Goal: Task Accomplishment & Management: Manage account settings

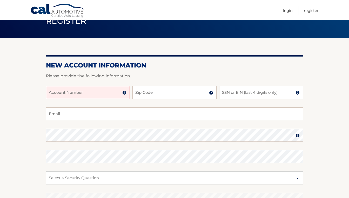
scroll to position [35, 0]
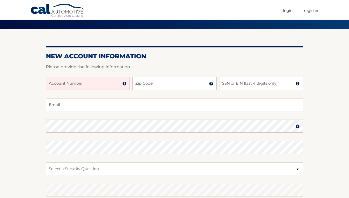
click at [89, 82] on input "Account Number" at bounding box center [88, 83] width 84 height 13
click at [123, 85] on img at bounding box center [124, 83] width 4 height 4
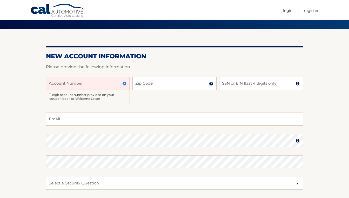
click at [79, 84] on input "Account Number" at bounding box center [88, 83] width 84 height 13
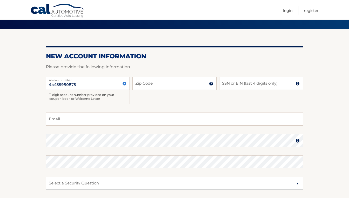
type input "44455980875"
click at [156, 82] on input "Zip Code" at bounding box center [175, 83] width 84 height 13
type input "10312"
click at [264, 84] on input "SSN or EIN (last 4 digits only)" at bounding box center [261, 83] width 84 height 13
click at [114, 120] on input "Email" at bounding box center [174, 118] width 257 height 13
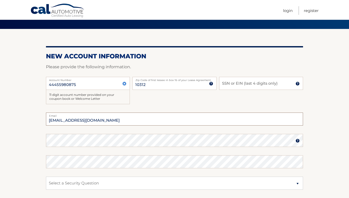
type input "sofiia_manfredi@aol.com"
click at [252, 81] on input "SSN or EIN (last 4 digits only)" at bounding box center [261, 83] width 84 height 13
type input "8274"
click at [314, 96] on section "New Account Information Please provide the following information. 44455980875 A…" at bounding box center [174, 137] width 349 height 217
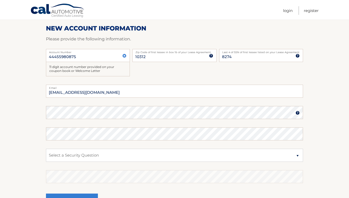
scroll to position [63, 0]
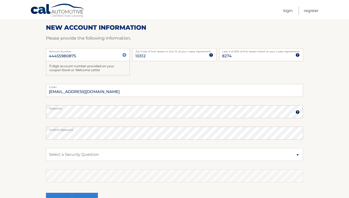
click at [298, 113] on img at bounding box center [298, 112] width 4 height 4
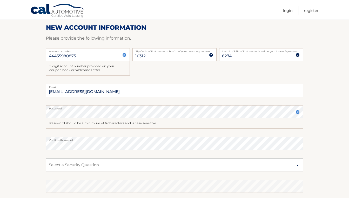
click at [298, 113] on img at bounding box center [298, 112] width 4 height 4
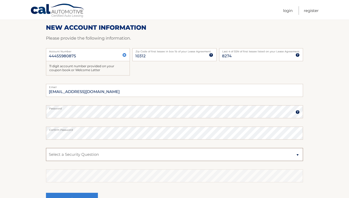
click at [106, 156] on select "Select a Security Question What was the name of your elementary school? What is…" at bounding box center [174, 154] width 257 height 13
select select "1"
click at [46, 148] on select "Select a Security Question What was the name of your elementary school? What is…" at bounding box center [174, 154] width 257 height 13
click at [321, 173] on section "New Account Information Please provide the following information. 44455980875 A…" at bounding box center [174, 108] width 349 height 217
click at [157, 182] on fieldset "sofiia_manfredi@aol.com Email Password Password should be a minimum of 6 charac…" at bounding box center [174, 151] width 257 height 134
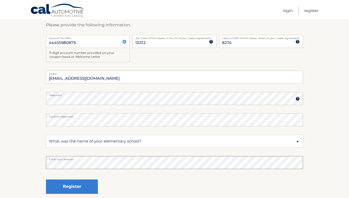
scroll to position [77, 0]
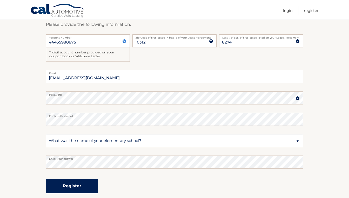
click at [75, 179] on button "Register" at bounding box center [72, 186] width 52 height 14
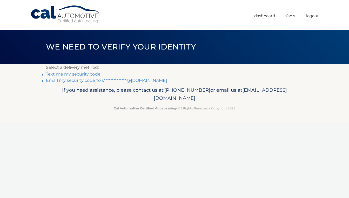
click at [64, 81] on link "**********" at bounding box center [106, 80] width 121 height 5
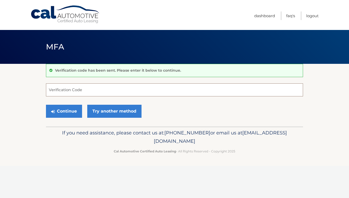
click at [159, 87] on input "Verification Code" at bounding box center [174, 89] width 257 height 13
click at [266, 14] on link "Dashboard" at bounding box center [264, 15] width 21 height 9
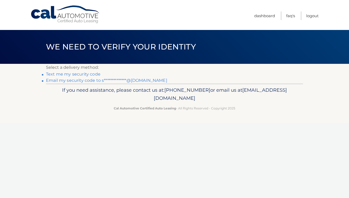
click at [77, 75] on link "Text me my security code" at bounding box center [73, 73] width 55 height 5
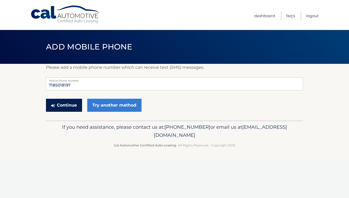
click at [63, 108] on button "Continue" at bounding box center [64, 104] width 36 height 13
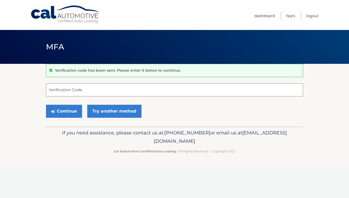
click at [72, 89] on input "Verification Code" at bounding box center [174, 89] width 257 height 13
type input "727080"
click at [70, 107] on button "Continue" at bounding box center [64, 110] width 36 height 13
click at [68, 113] on button "Continue" at bounding box center [64, 110] width 36 height 13
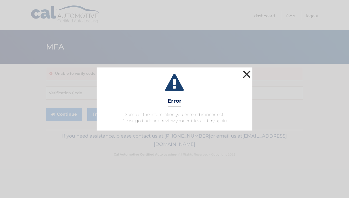
click at [248, 74] on button "×" at bounding box center [247, 74] width 10 height 10
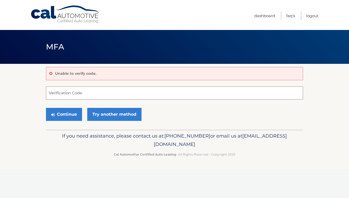
click at [80, 94] on input "Verification Code" at bounding box center [174, 92] width 257 height 13
type input "727080"
click at [73, 117] on button "Continue" at bounding box center [64, 114] width 36 height 13
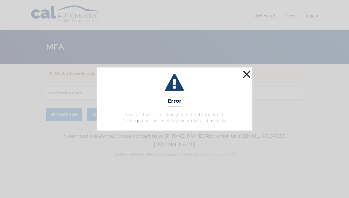
click at [242, 69] on button "×" at bounding box center [247, 74] width 10 height 10
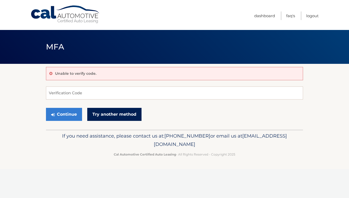
click at [103, 115] on link "Try another method" at bounding box center [114, 114] width 54 height 13
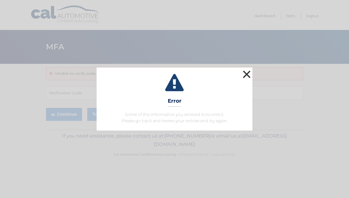
click at [250, 74] on button "×" at bounding box center [247, 74] width 10 height 10
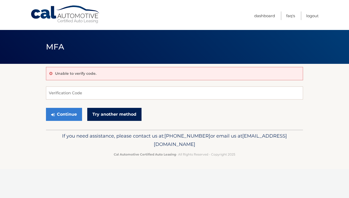
click at [119, 113] on link "Try another method" at bounding box center [114, 114] width 54 height 13
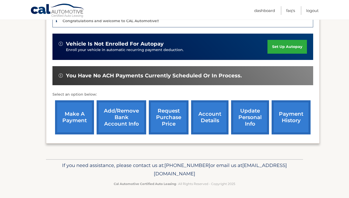
scroll to position [136, 0]
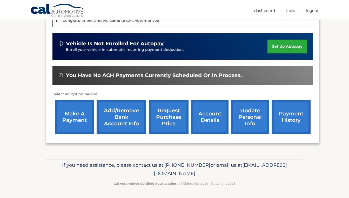
click at [249, 116] on link "update personal info" at bounding box center [250, 117] width 38 height 34
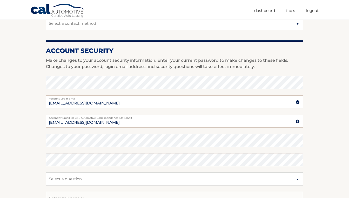
scroll to position [182, 0]
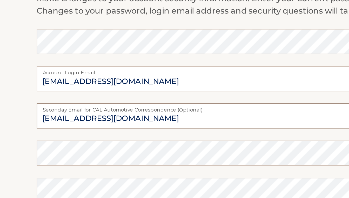
click at [55, 120] on input "[EMAIL_ADDRESS][DOMAIN_NAME]" at bounding box center [174, 118] width 257 height 13
type input "[EMAIL_ADDRESS][DOMAIN_NAME]"
click at [36, 116] on section "Account Overview | Edit Profile account information [STREET_ADDRESS][PERSON_NAM…" at bounding box center [174, 71] width 349 height 378
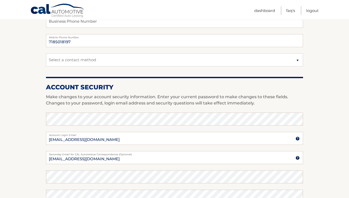
scroll to position [284, 0]
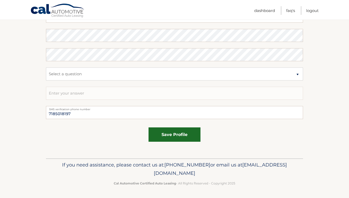
click at [186, 140] on button "save profile" at bounding box center [175, 134] width 52 height 14
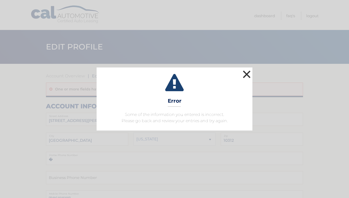
click at [246, 73] on button "×" at bounding box center [247, 74] width 10 height 10
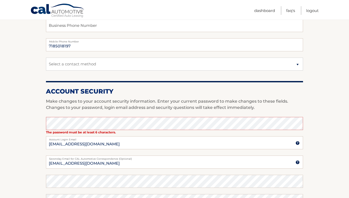
scroll to position [160, 0]
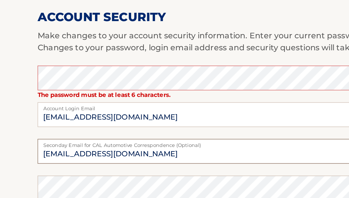
click at [56, 155] on input "sofiia_manfredi@aol.com" at bounding box center [174, 153] width 257 height 13
type input "sofia_manfredi@aol.com"
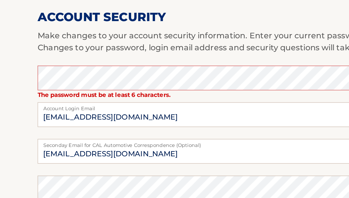
click at [38, 129] on section "Account Overview | Edit Profile One or more fields have an error. account infor…" at bounding box center [174, 100] width 349 height 392
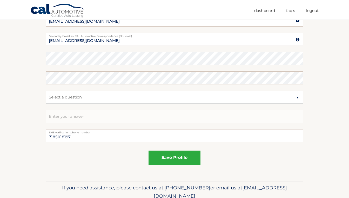
scroll to position [297, 0]
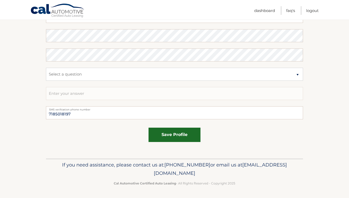
click at [174, 134] on button "save profile" at bounding box center [175, 134] width 52 height 14
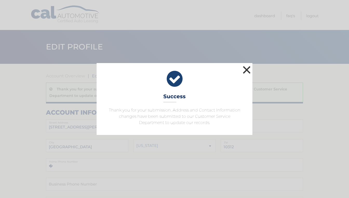
click at [248, 68] on button "×" at bounding box center [247, 69] width 10 height 10
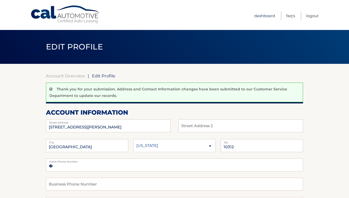
click at [264, 15] on link "Dashboard" at bounding box center [264, 15] width 21 height 9
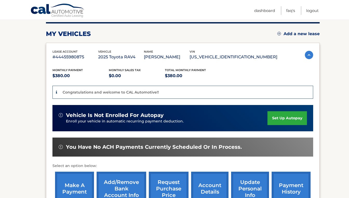
scroll to position [66, 0]
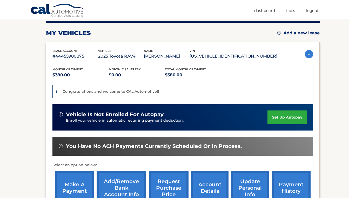
click at [287, 116] on link "set up autopay" at bounding box center [288, 117] width 40 height 14
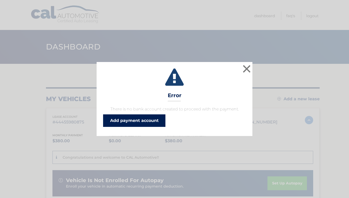
click at [142, 124] on link "Add payment account" at bounding box center [134, 120] width 62 height 12
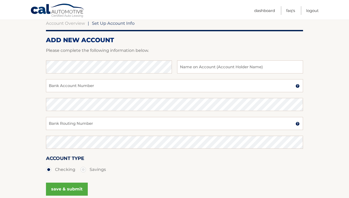
scroll to position [54, 0]
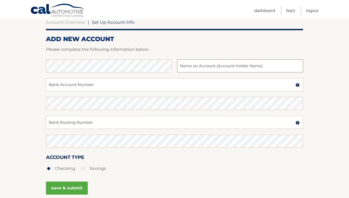
click at [185, 71] on input "text" at bounding box center [240, 65] width 126 height 13
click at [121, 51] on p "Please complete the following information below." at bounding box center [174, 49] width 257 height 7
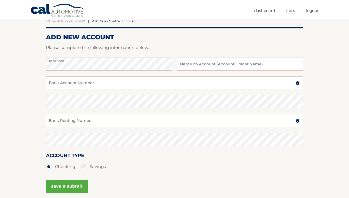
scroll to position [54, 0]
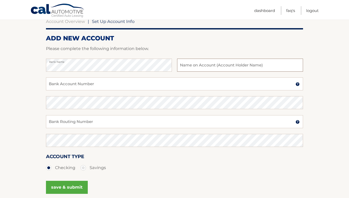
click at [193, 69] on input "text" at bounding box center [240, 64] width 126 height 13
click at [99, 84] on input "Bank Account Number" at bounding box center [174, 83] width 257 height 13
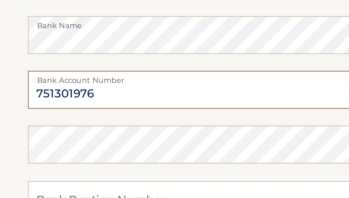
type input "751301976"
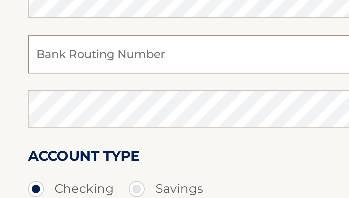
click at [66, 119] on input "Bank Routing Number" at bounding box center [174, 121] width 257 height 13
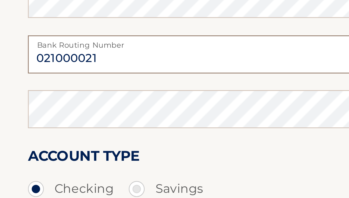
type input "021000021"
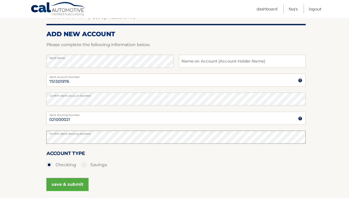
scroll to position [58, 0]
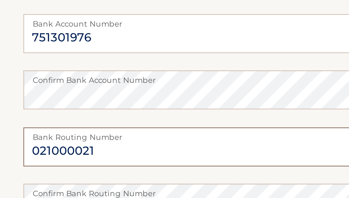
click at [58, 120] on input "021000021" at bounding box center [174, 117] width 257 height 13
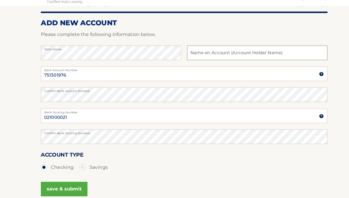
click at [205, 61] on input "text" at bounding box center [240, 61] width 126 height 13
type input "Sofia Manfredi"
click at [203, 176] on div "save & submit" at bounding box center [174, 186] width 257 height 23
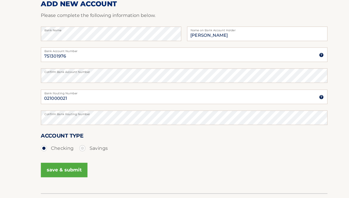
scroll to position [69, 0]
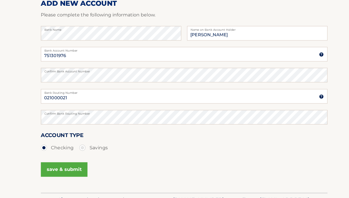
click at [63, 175] on button "save & submit" at bounding box center [67, 172] width 42 height 13
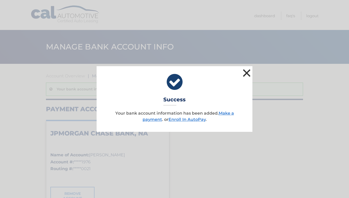
click at [248, 71] on button "×" at bounding box center [247, 73] width 10 height 10
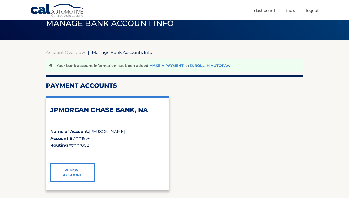
scroll to position [17, 0]
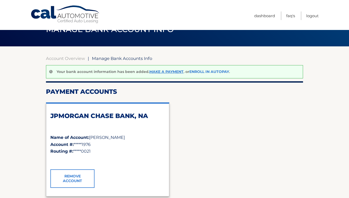
click at [210, 70] on link "Enroll In AutoPay" at bounding box center [209, 71] width 40 height 5
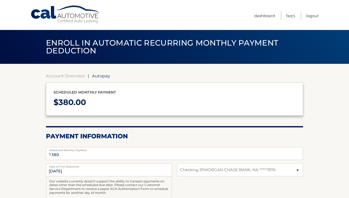
select select "OTljMjRmMjQtNTQ1ZS00ZGVjLTkzMTQtNDRlNWYwZDU1ODI4"
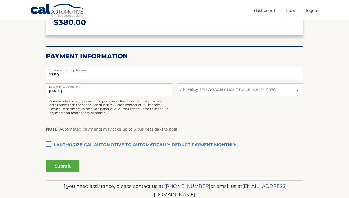
scroll to position [83, 0]
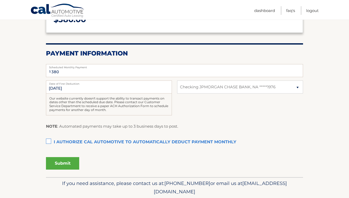
click at [49, 141] on label "I authorize cal automotive to automatically deduct payment monthly This checkbo…" at bounding box center [174, 142] width 257 height 10
click at [0, 0] on input "I authorize cal automotive to automatically deduct payment monthly This checkbo…" at bounding box center [0, 0] width 0 height 0
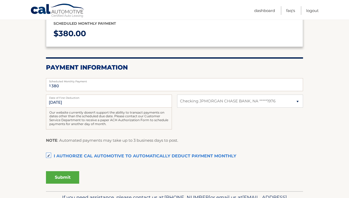
scroll to position [68, 0]
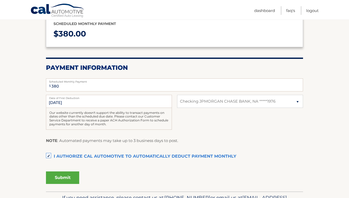
click at [60, 174] on button "Submit" at bounding box center [62, 177] width 33 height 12
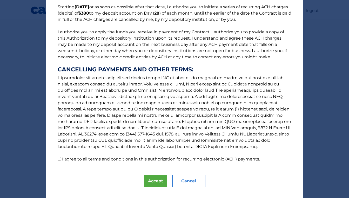
scroll to position [54, 0]
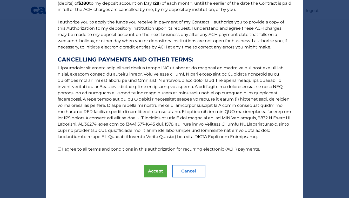
click at [57, 152] on div "The words "I" "me" and "my" mean any identified Customer who signs this Authori…" at bounding box center [174, 72] width 257 height 252
click at [59, 150] on p "The words "I" "me" and "my" mean any identified Customer who signs this Authori…" at bounding box center [174, 54] width 244 height 195
click at [60, 148] on input "I agree to all terms and conditions in this authorization for recurring electro…" at bounding box center [59, 148] width 3 height 3
checkbox input "true"
click at [154, 171] on button "Accept" at bounding box center [155, 170] width 23 height 12
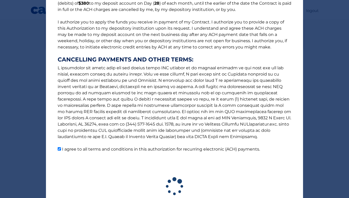
scroll to position [76, 0]
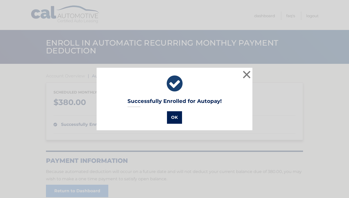
click at [174, 118] on button "OK" at bounding box center [174, 117] width 15 height 12
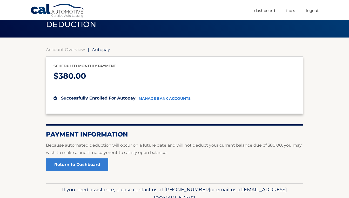
scroll to position [13, 0]
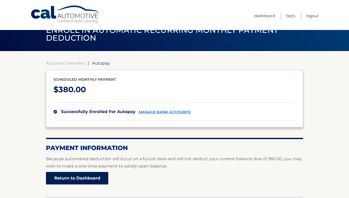
click at [90, 178] on link "Return to Dashboard" at bounding box center [77, 178] width 62 height 12
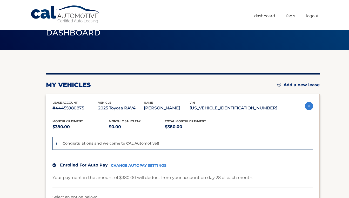
scroll to position [13, 0]
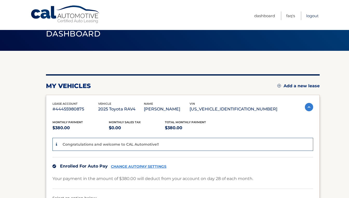
click at [309, 16] on link "Logout" at bounding box center [312, 15] width 12 height 9
